Goal: Task Accomplishment & Management: Use online tool/utility

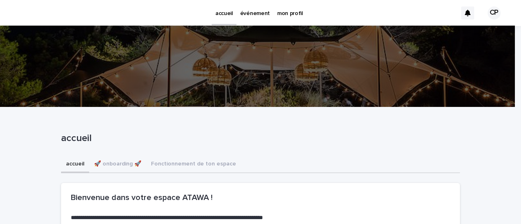
click at [254, 17] on link "événement" at bounding box center [255, 12] width 37 height 25
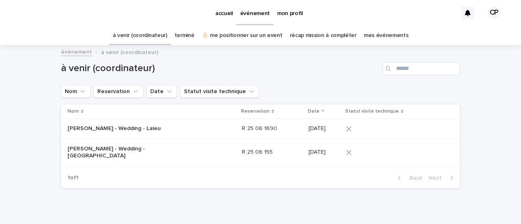
click at [147, 35] on link "à venir (coordinateur)" at bounding box center [140, 35] width 55 height 19
click at [238, 35] on link "✋🏻 me positionner sur un event" at bounding box center [242, 35] width 81 height 19
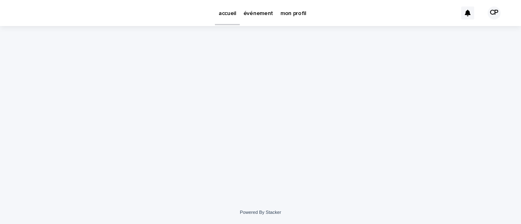
click at [288, 13] on p "mon profil" at bounding box center [294, 8] width 26 height 17
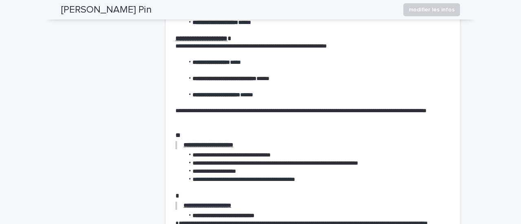
scroll to position [326, 0]
